Goal: Navigation & Orientation: Find specific page/section

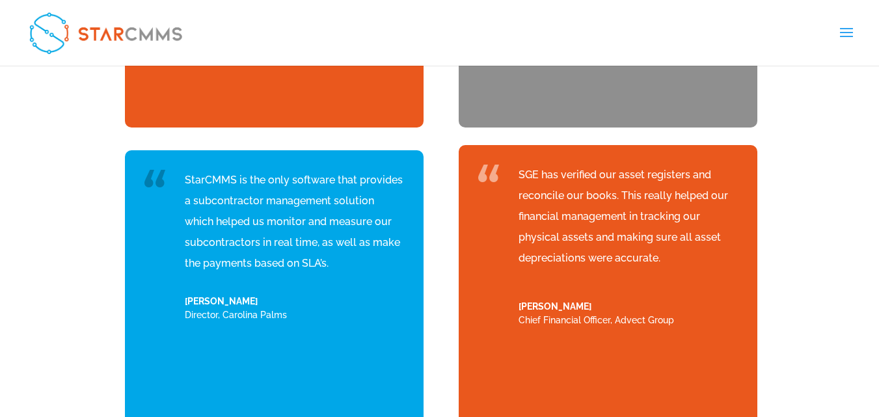
scroll to position [5193, 0]
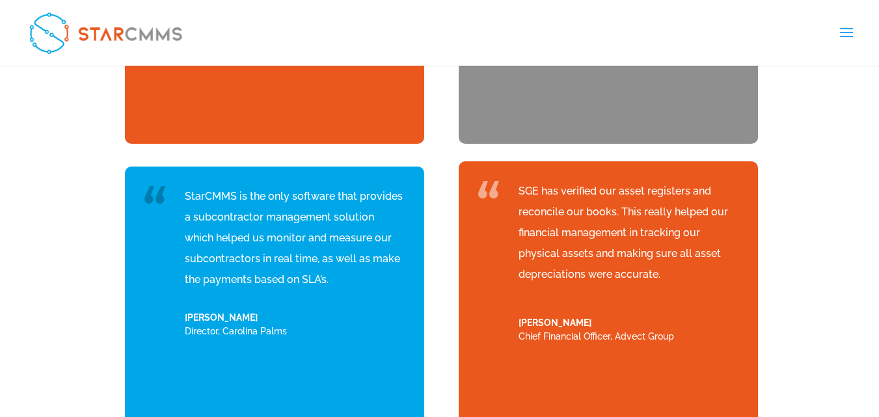
scroll to position [5300, 0]
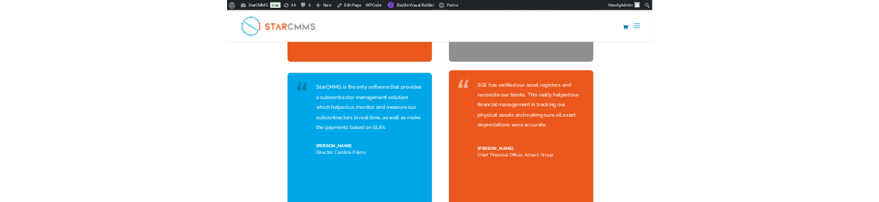
scroll to position [5279, 0]
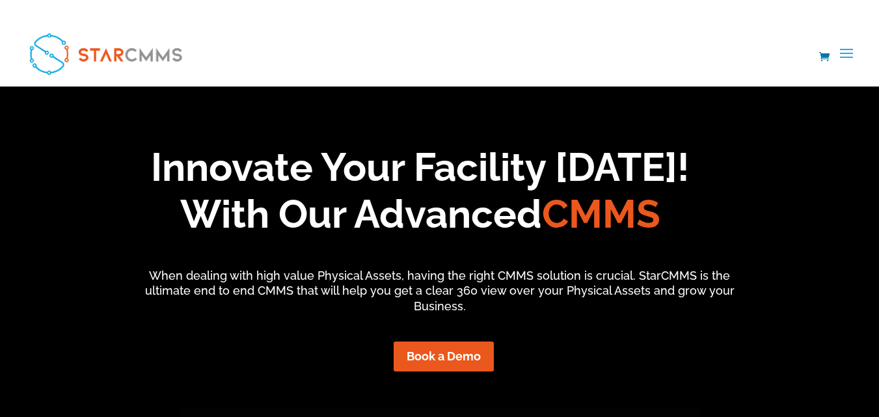
click at [5, 40] on header "Features Streamline your workflows Preventive Maintenance Assets Management Tea…" at bounding box center [439, 54] width 879 height 66
